Goal: Navigation & Orientation: Find specific page/section

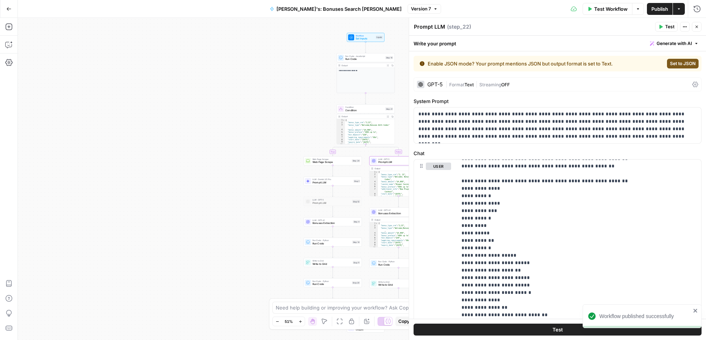
scroll to position [2006, 0]
